Goal: Information Seeking & Learning: Learn about a topic

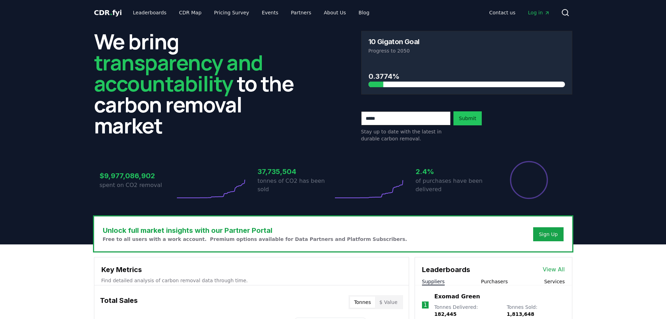
scroll to position [245, 0]
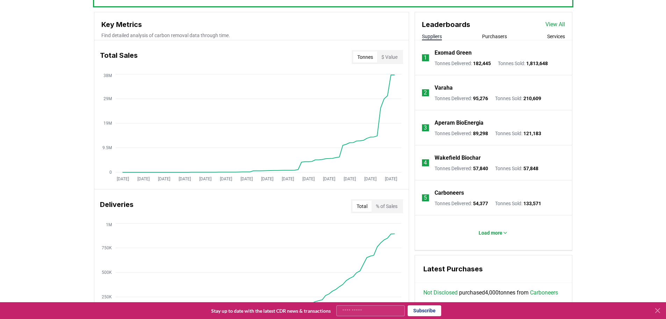
click at [390, 54] on button "$ Value" at bounding box center [389, 56] width 24 height 11
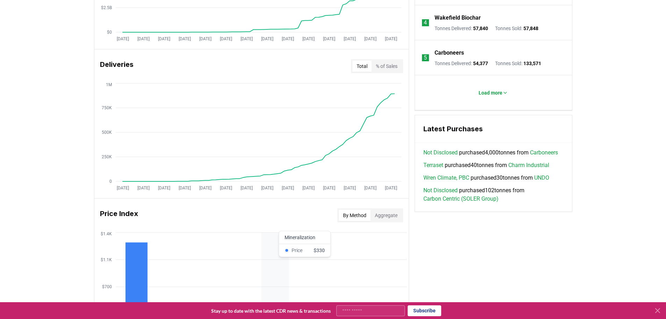
scroll to position [490, 0]
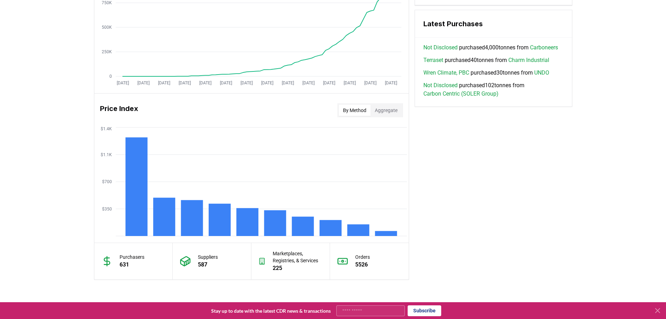
click at [386, 107] on button "Aggregate" at bounding box center [386, 110] width 31 height 11
click at [356, 110] on button "By Method" at bounding box center [355, 110] width 32 height 11
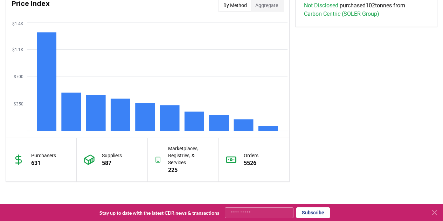
scroll to position [686, 0]
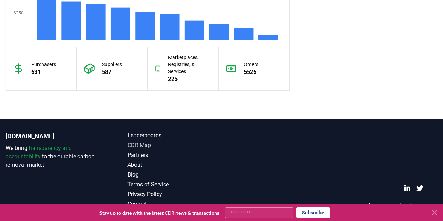
click at [139, 143] on link "CDR Map" at bounding box center [174, 145] width 94 height 8
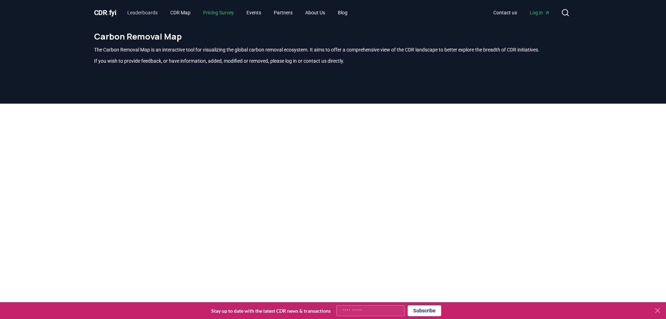
click at [222, 13] on link "Pricing Survey" at bounding box center [219, 12] width 42 height 13
click at [134, 13] on link "Leaderboards" at bounding box center [143, 12] width 42 height 13
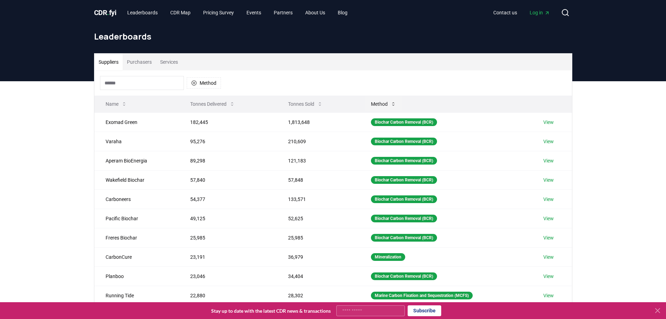
click at [387, 104] on button "Method" at bounding box center [384, 104] width 36 height 14
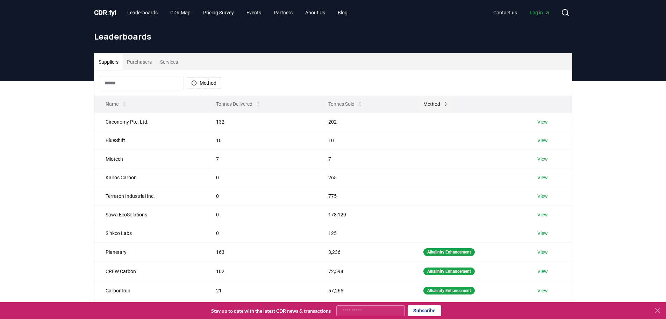
click at [437, 104] on button "Method" at bounding box center [436, 104] width 36 height 14
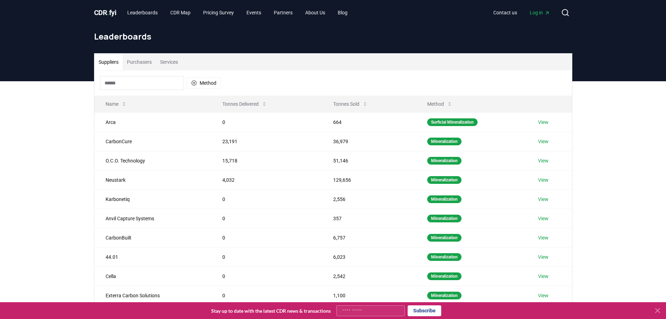
click at [151, 83] on input at bounding box center [142, 83] width 84 height 14
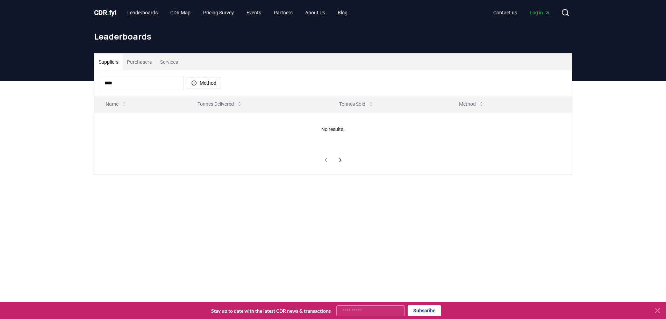
type input "*****"
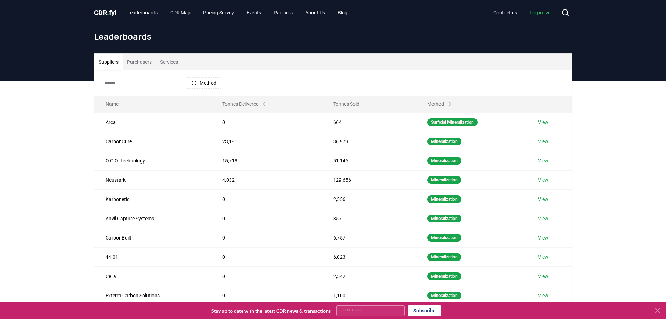
click at [247, 79] on div "Method" at bounding box center [333, 82] width 478 height 25
click at [202, 84] on button "Method" at bounding box center [204, 82] width 34 height 11
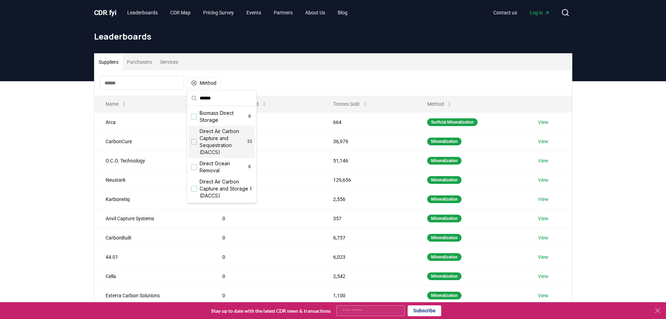
type input "******"
click at [194, 143] on div "Suggestions" at bounding box center [194, 142] width 6 height 6
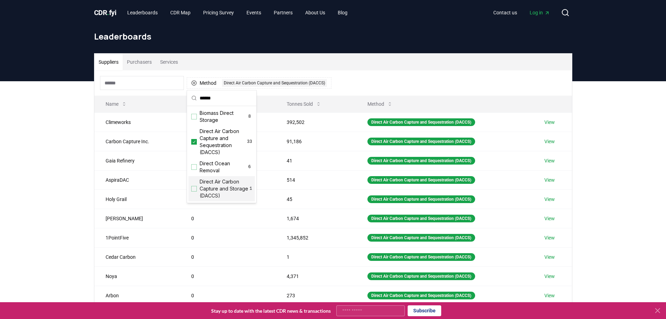
click at [195, 188] on div "Suggestions" at bounding box center [194, 189] width 6 height 6
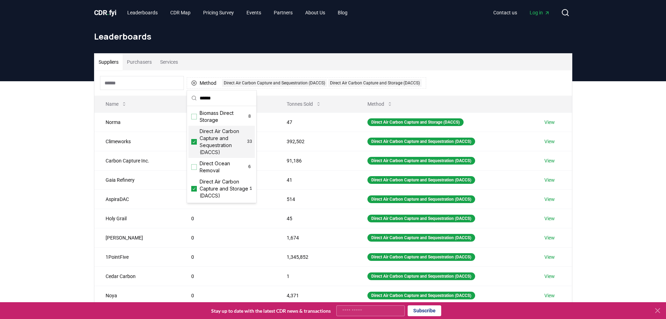
click at [477, 63] on div "Suppliers Purchasers Services" at bounding box center [333, 62] width 478 height 17
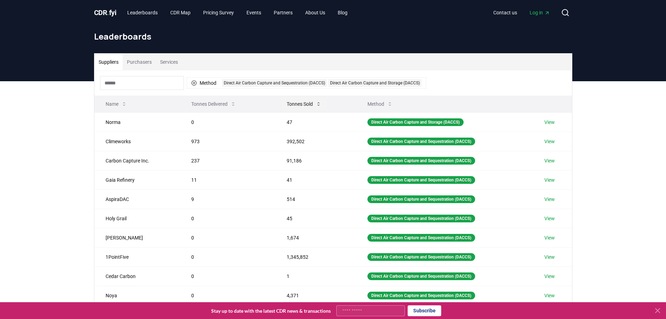
click at [299, 100] on button "Tonnes Sold" at bounding box center [304, 104] width 46 height 14
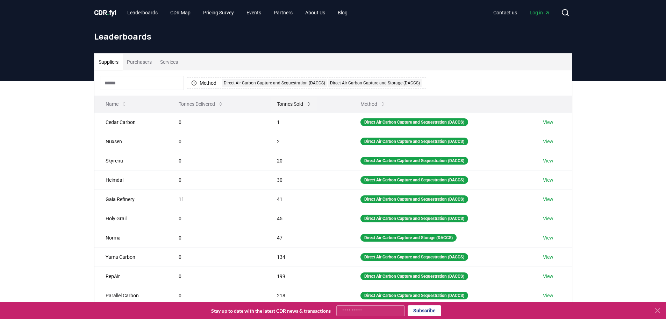
click at [294, 104] on button "Tonnes Sold" at bounding box center [294, 104] width 46 height 14
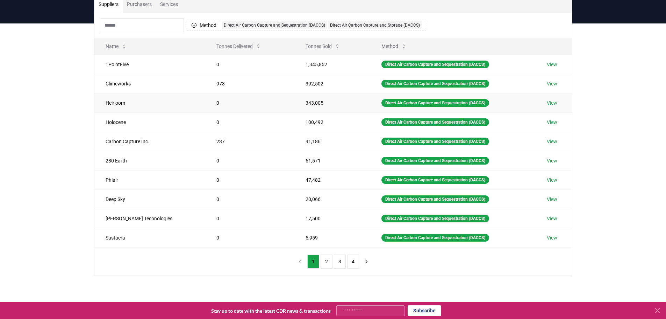
scroll to position [70, 0]
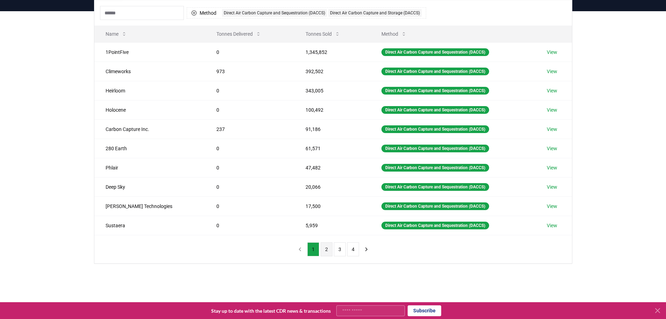
click at [323, 250] on button "2" at bounding box center [327, 249] width 12 height 14
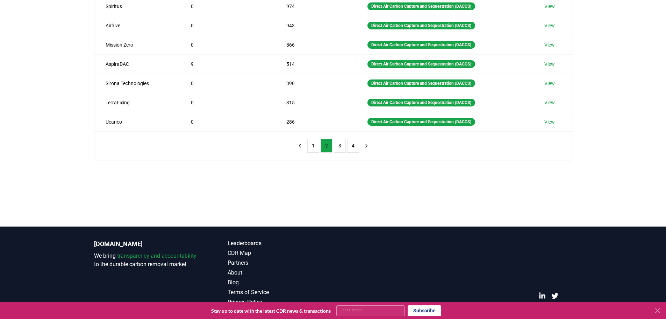
scroll to position [175, 0]
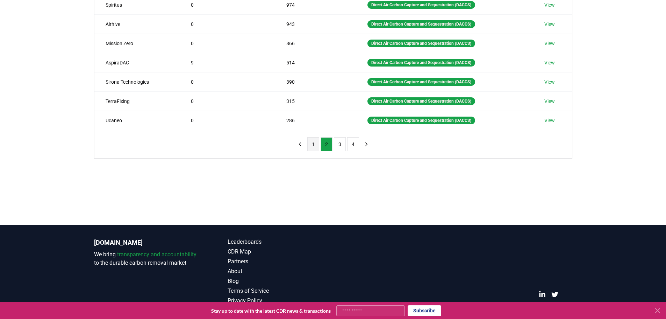
click at [313, 147] on button "1" at bounding box center [313, 144] width 12 height 14
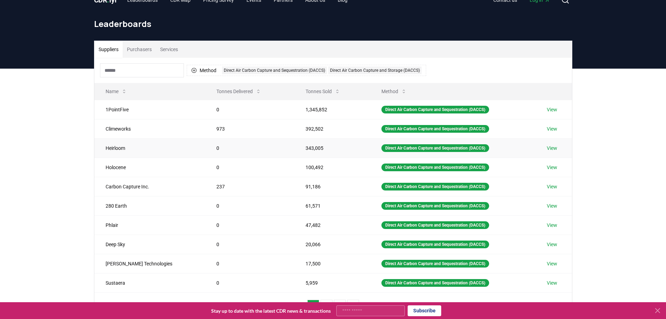
scroll to position [0, 0]
